Goal: Understand process/instructions: Learn how to perform a task or action

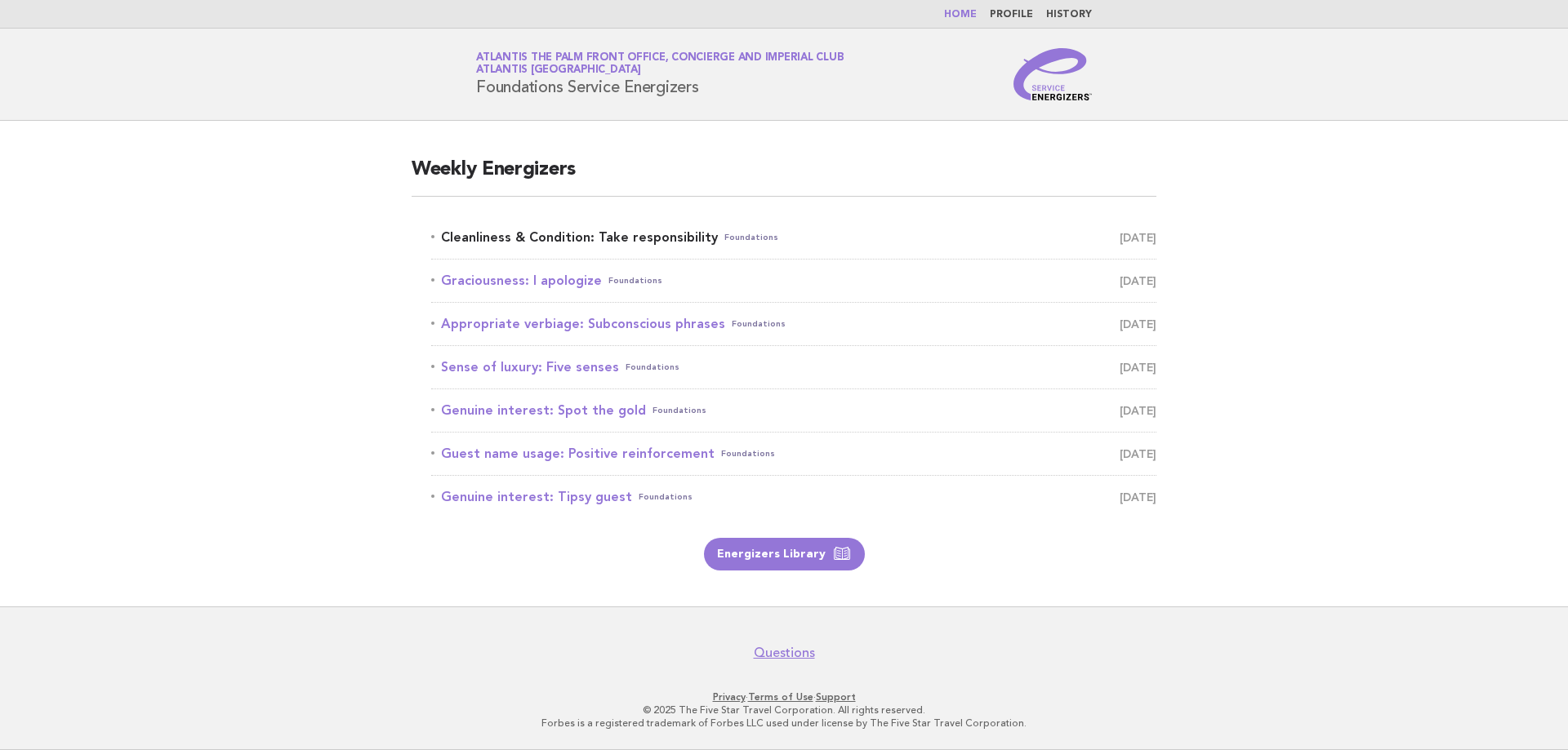
click at [625, 231] on link "Cleanliness & Condition: Take responsibility Foundations [DATE]" at bounding box center [793, 238] width 725 height 23
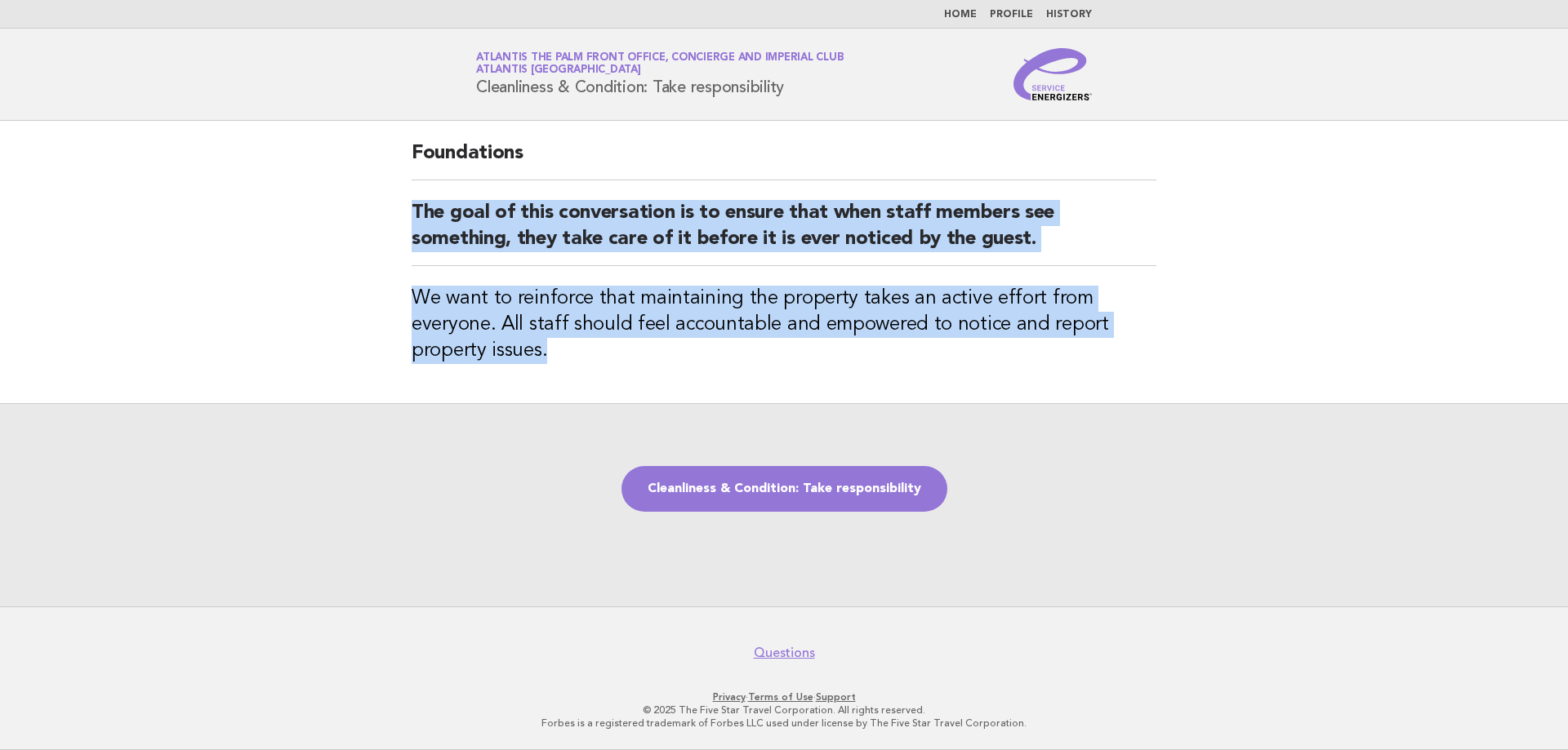
drag, startPoint x: 563, startPoint y: 357, endPoint x: 369, endPoint y: 220, distance: 237.5
click at [369, 220] on main "Foundations The goal of this conversation is to ensure that when staff members …" at bounding box center [784, 364] width 1568 height 486
copy div "The goal of this conversation is to ensure that when staff members see somethin…"
click at [835, 498] on link "Cleanliness & Condition: Take responsibility" at bounding box center [784, 489] width 326 height 46
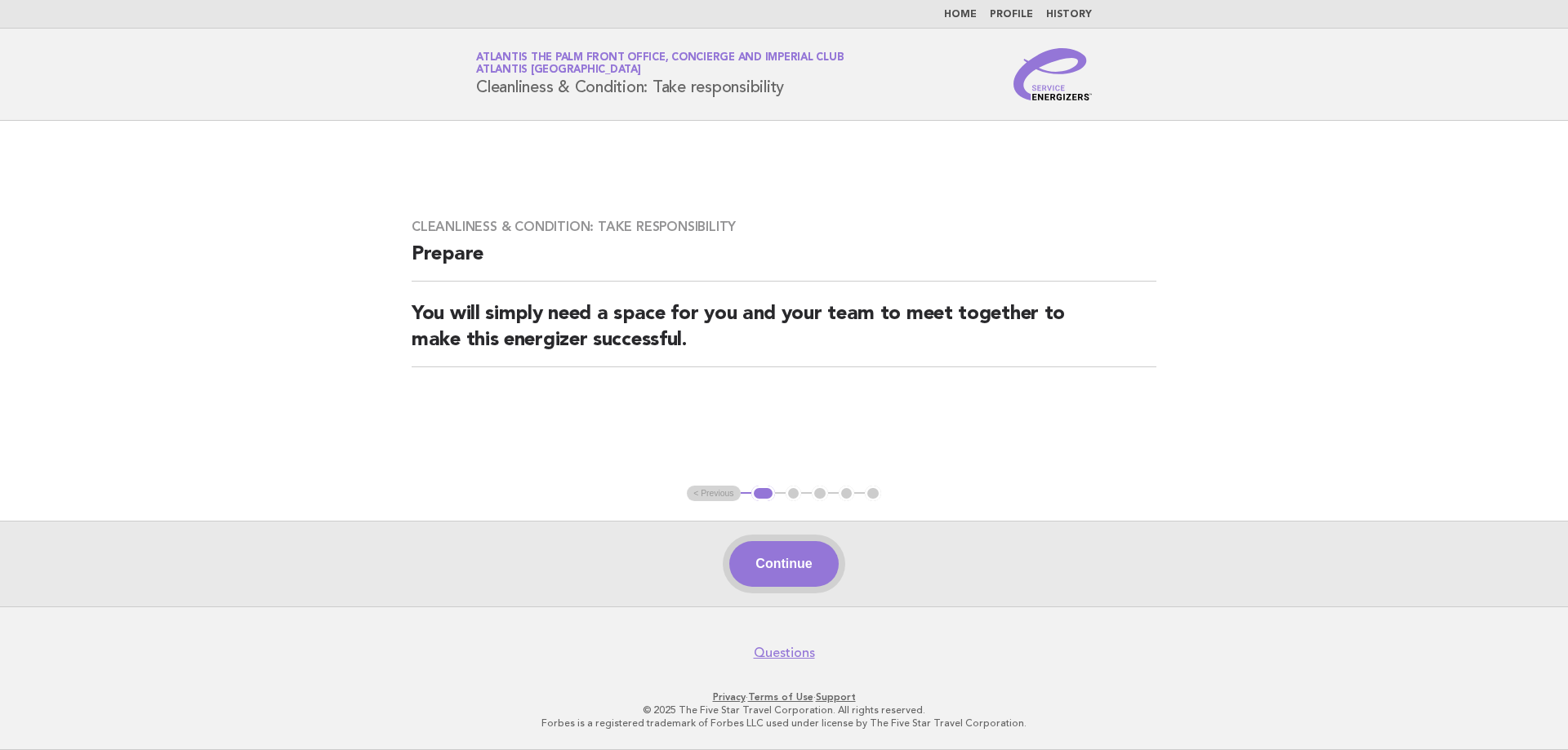
click at [790, 566] on button "Continue" at bounding box center [783, 564] width 109 height 46
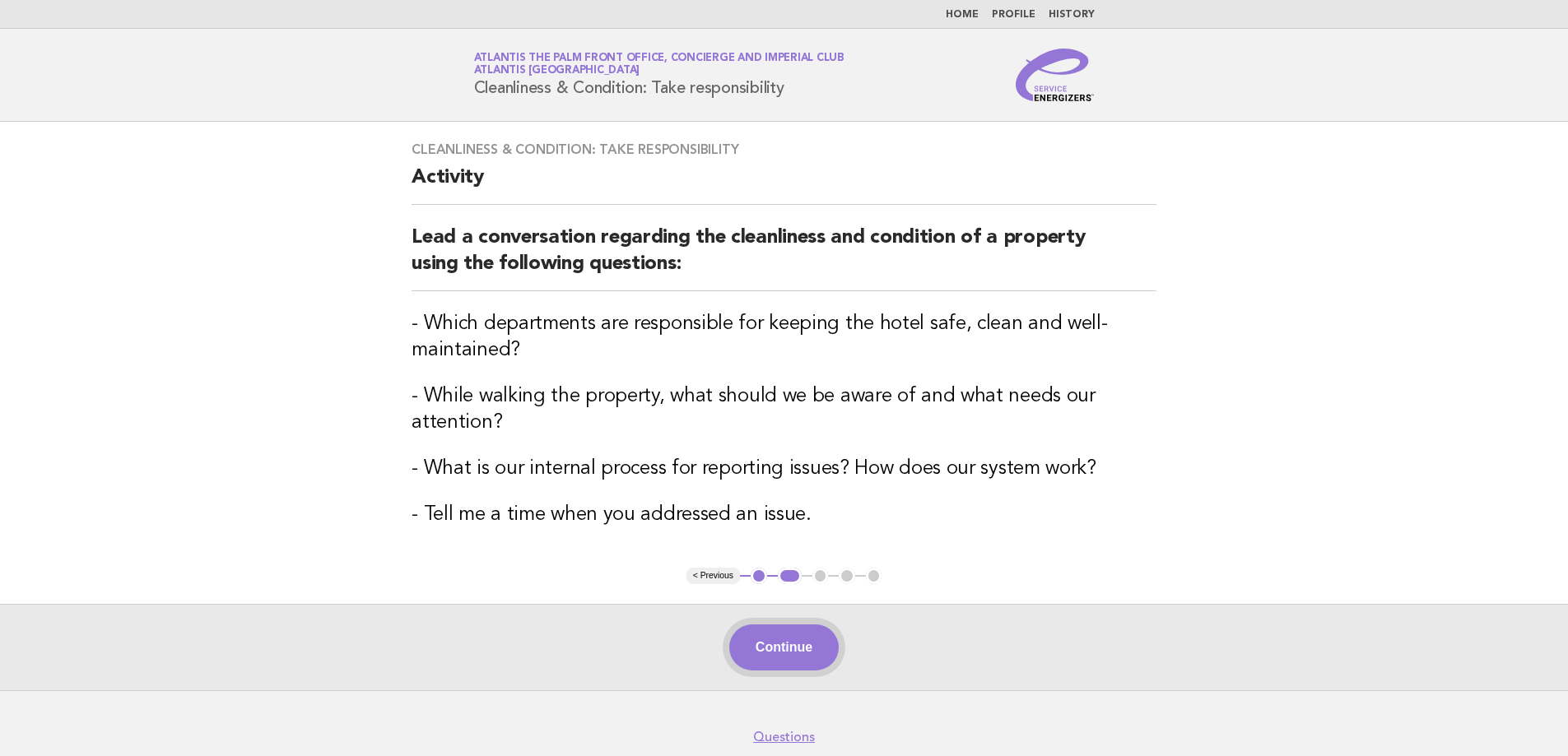
click at [796, 651] on button "Continue" at bounding box center [784, 647] width 110 height 46
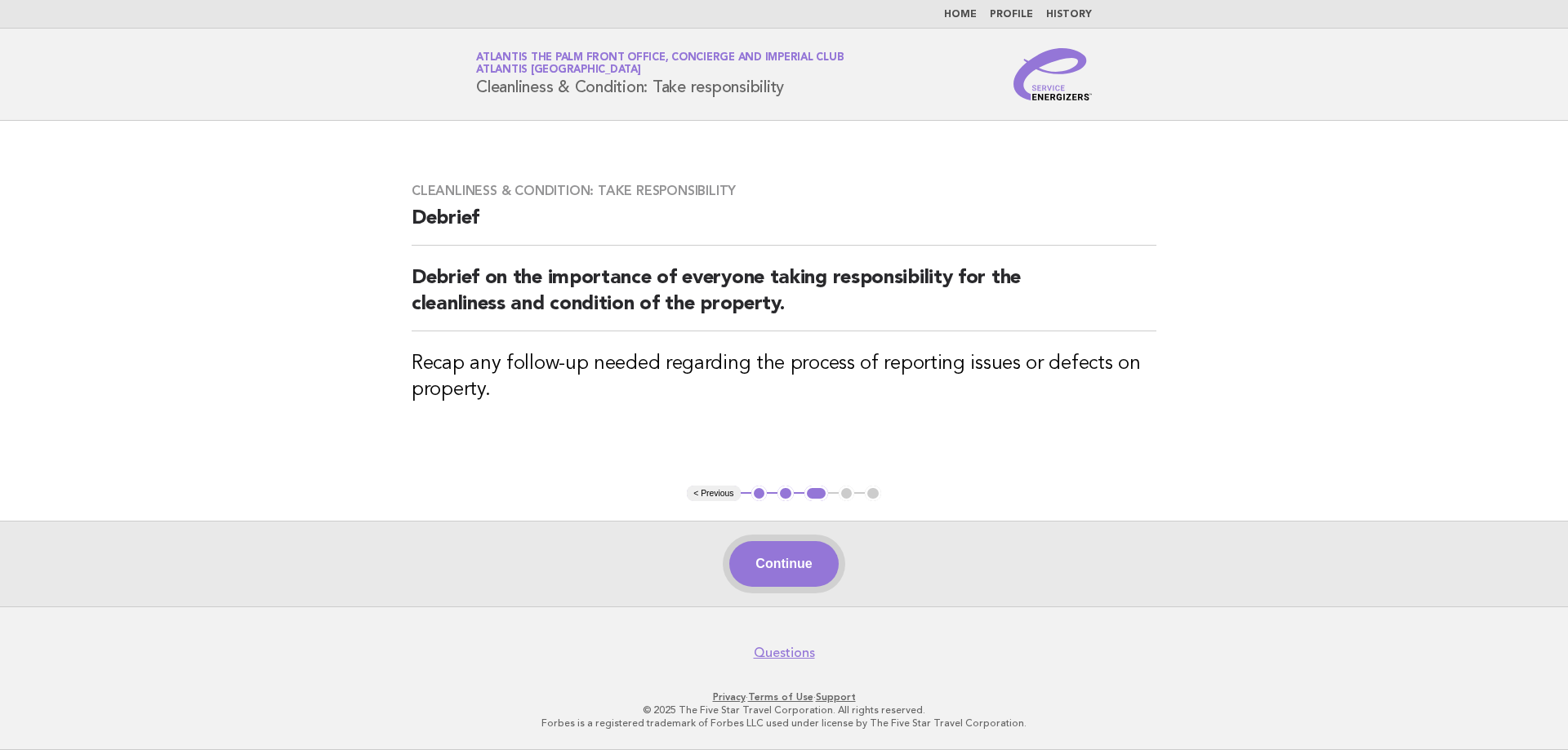
drag, startPoint x: 760, startPoint y: 555, endPoint x: 798, endPoint y: 552, distance: 38.1
click at [761, 555] on button "Continue" at bounding box center [783, 564] width 109 height 46
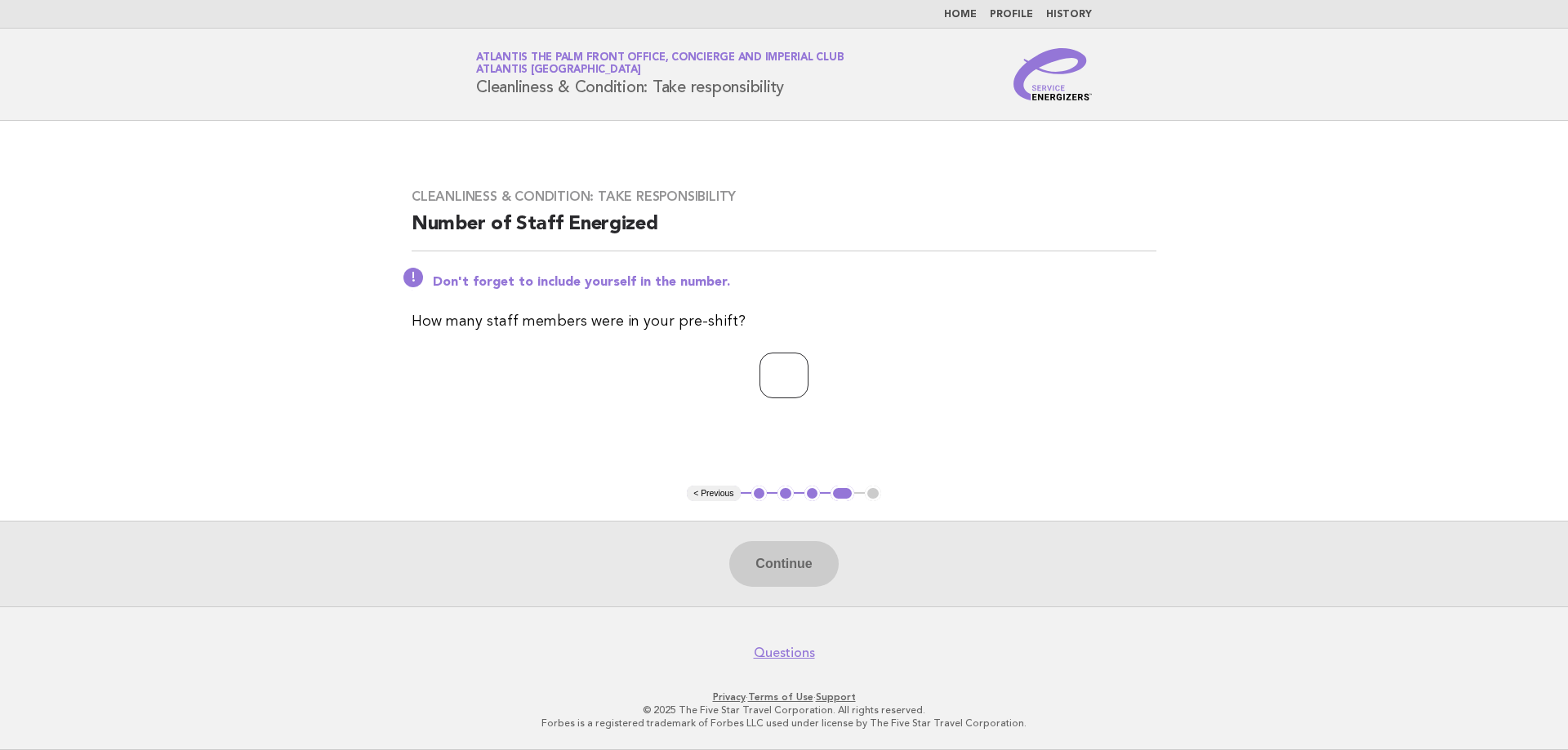
click at [770, 372] on input "number" at bounding box center [784, 375] width 49 height 46
type input "*"
click at [770, 557] on button "Continue" at bounding box center [783, 564] width 109 height 46
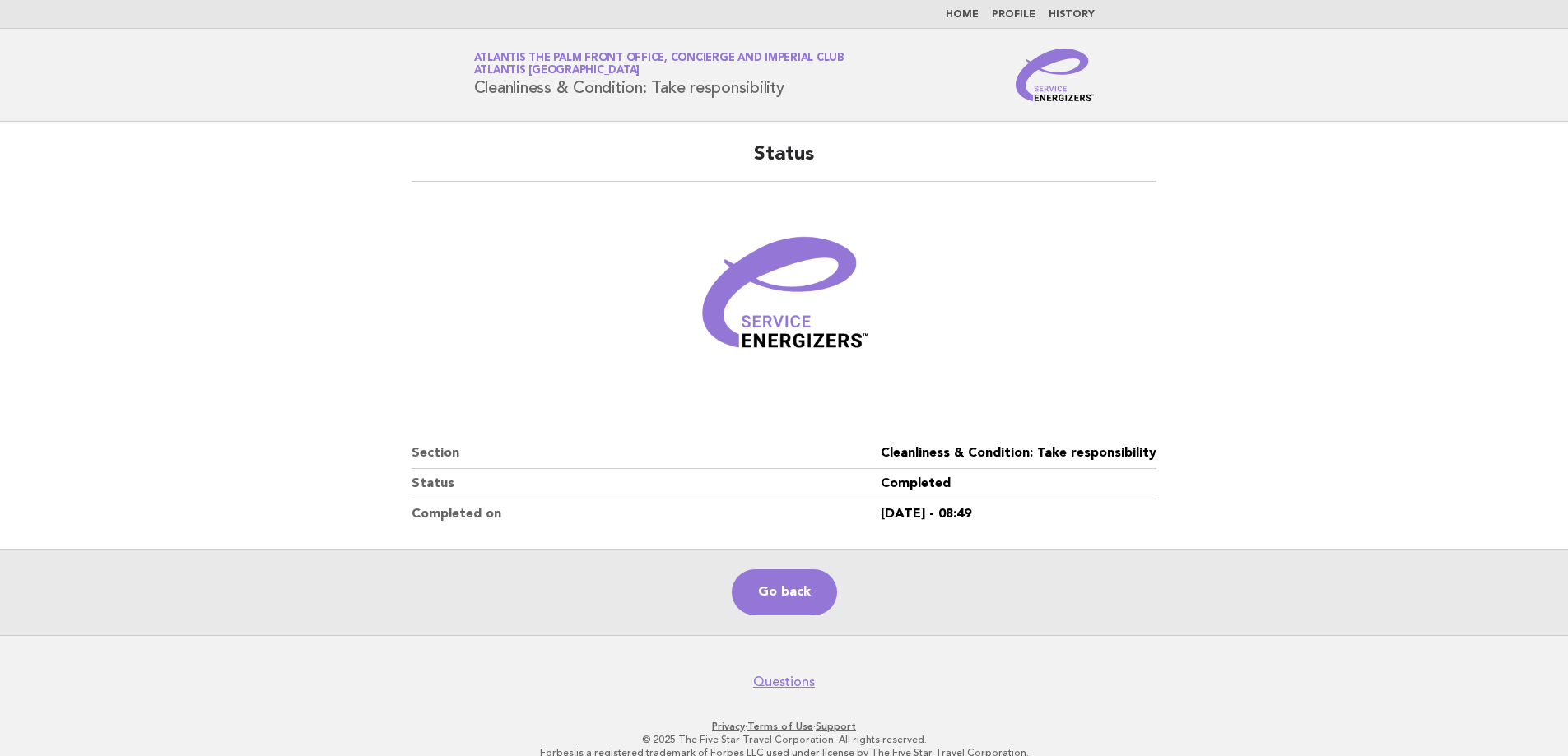
drag, startPoint x: 173, startPoint y: 112, endPoint x: 223, endPoint y: 0, distance: 122.7
click at [190, 89] on header "Service Energizers Atlantis The Palm Front Office, Concierge and Imperial Club …" at bounding box center [784, 75] width 1568 height 93
